Goal: Task Accomplishment & Management: Use online tool/utility

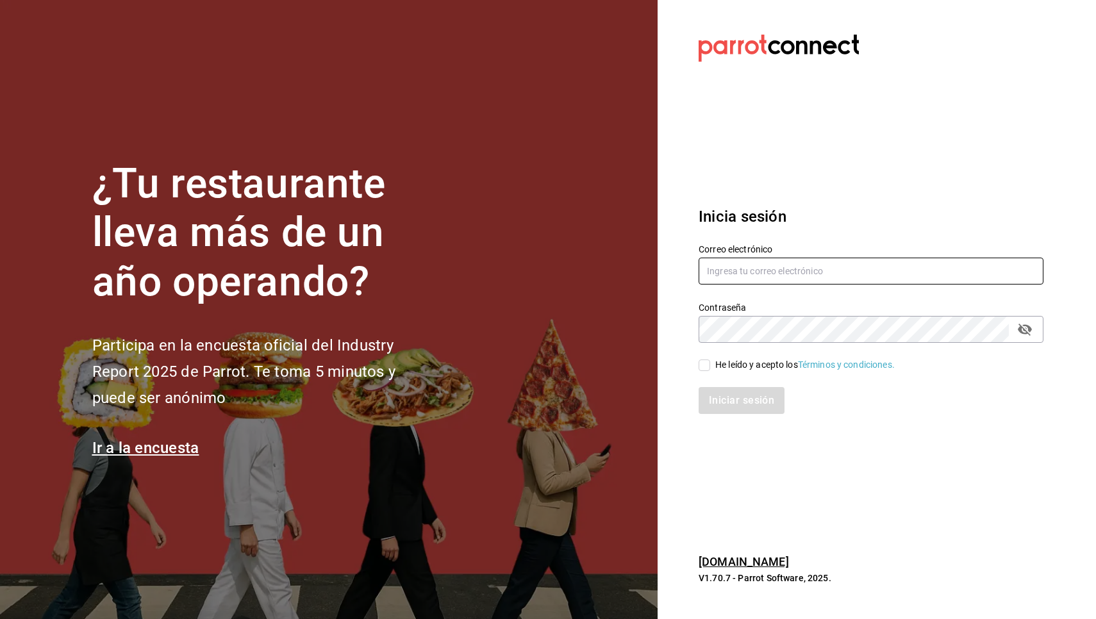
type input "fbravo.cun@gmail.com"
click at [704, 370] on input "He leído y acepto los Términos y condiciones." at bounding box center [704, 365] width 12 height 12
checkbox input "true"
click at [729, 397] on button "Iniciar sesión" at bounding box center [741, 400] width 87 height 27
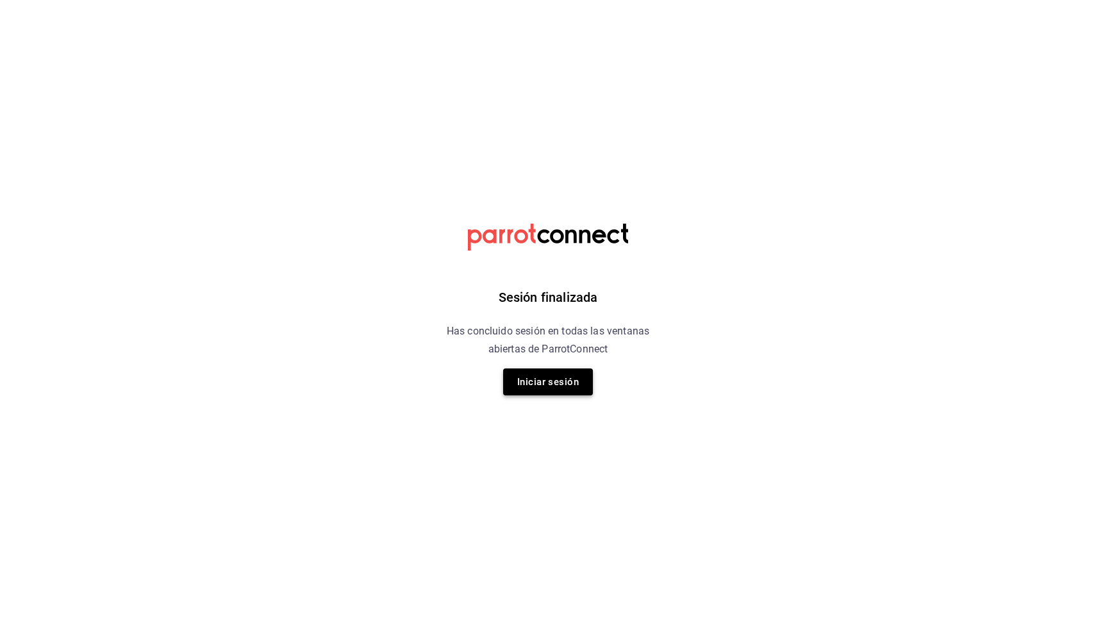
click at [547, 390] on button "Iniciar sesión" at bounding box center [548, 381] width 90 height 27
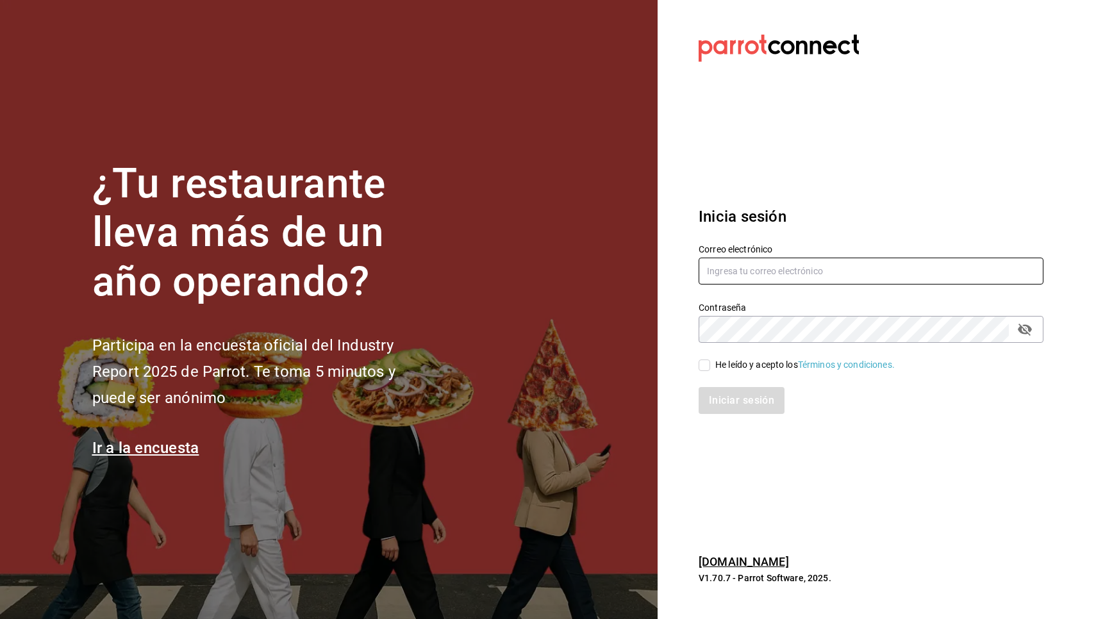
type input "[EMAIL_ADDRESS][DOMAIN_NAME]"
click at [706, 368] on input "He leído y acepto los Términos y condiciones." at bounding box center [704, 365] width 12 height 12
checkbox input "true"
click at [722, 395] on button "Iniciar sesión" at bounding box center [741, 400] width 87 height 27
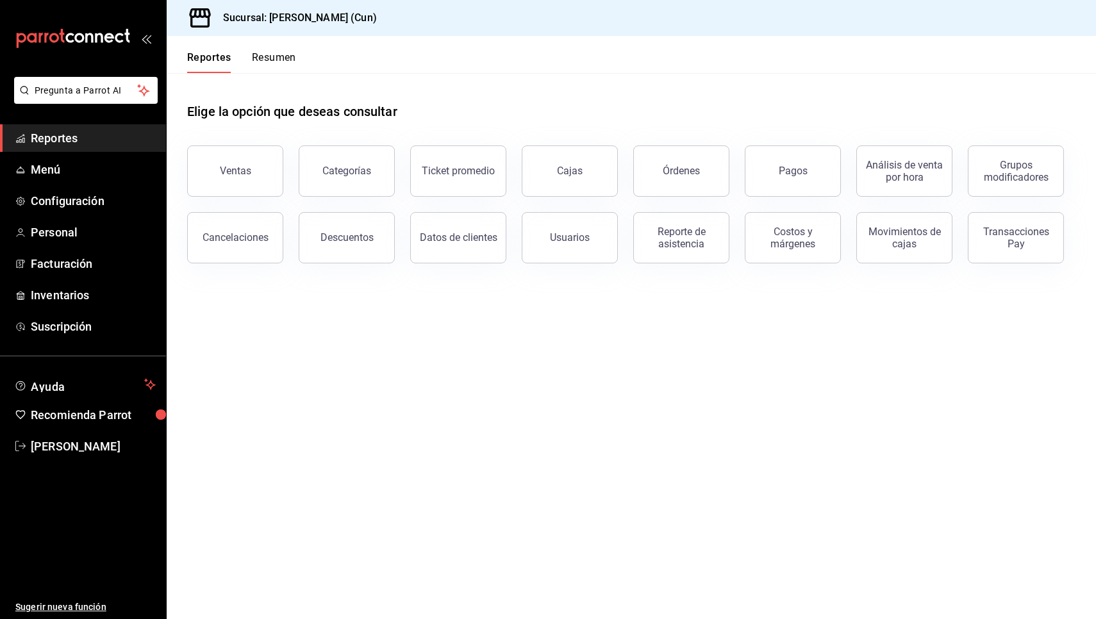
click at [79, 140] on span "Reportes" at bounding box center [93, 137] width 125 height 17
click at [600, 170] on link "Cajas" at bounding box center [570, 170] width 96 height 51
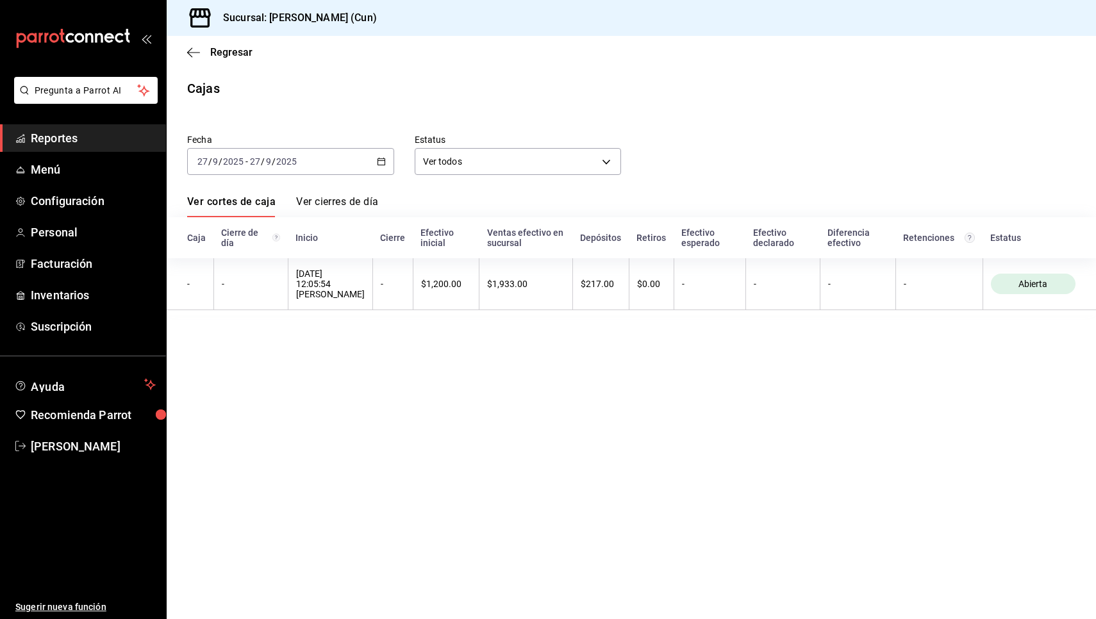
click at [67, 139] on span "Reportes" at bounding box center [93, 137] width 125 height 17
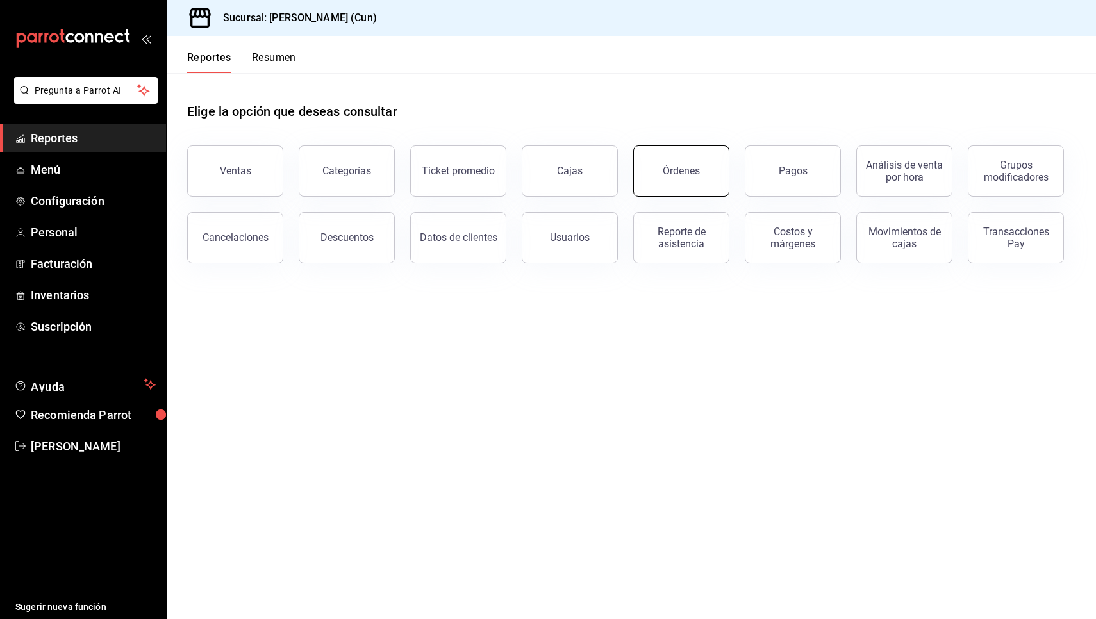
click at [695, 179] on button "Órdenes" at bounding box center [681, 170] width 96 height 51
